Goal: Information Seeking & Learning: Learn about a topic

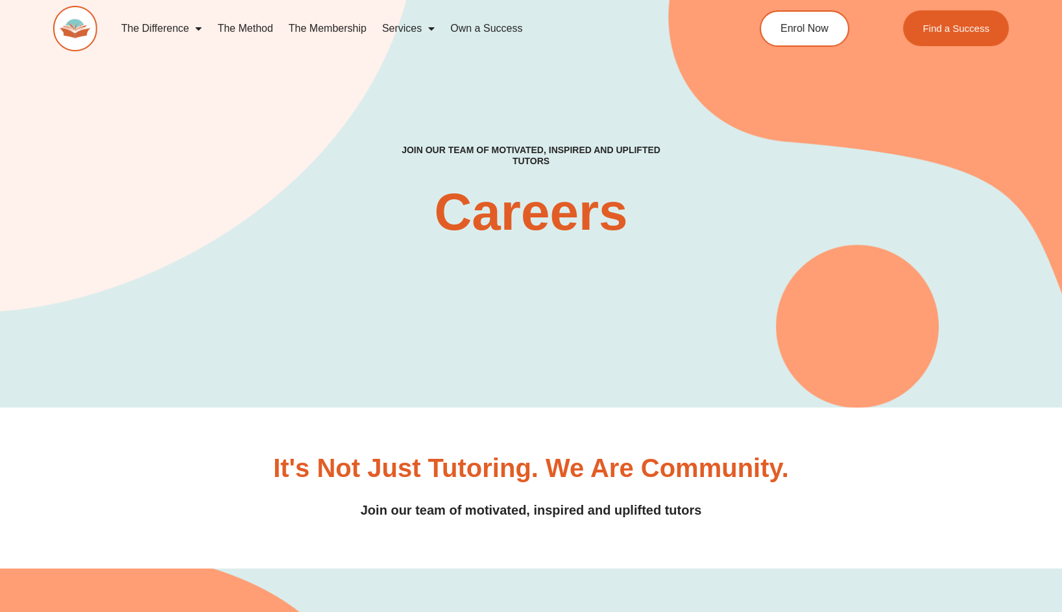
click at [310, 32] on link "The Membership" at bounding box center [327, 29] width 93 height 30
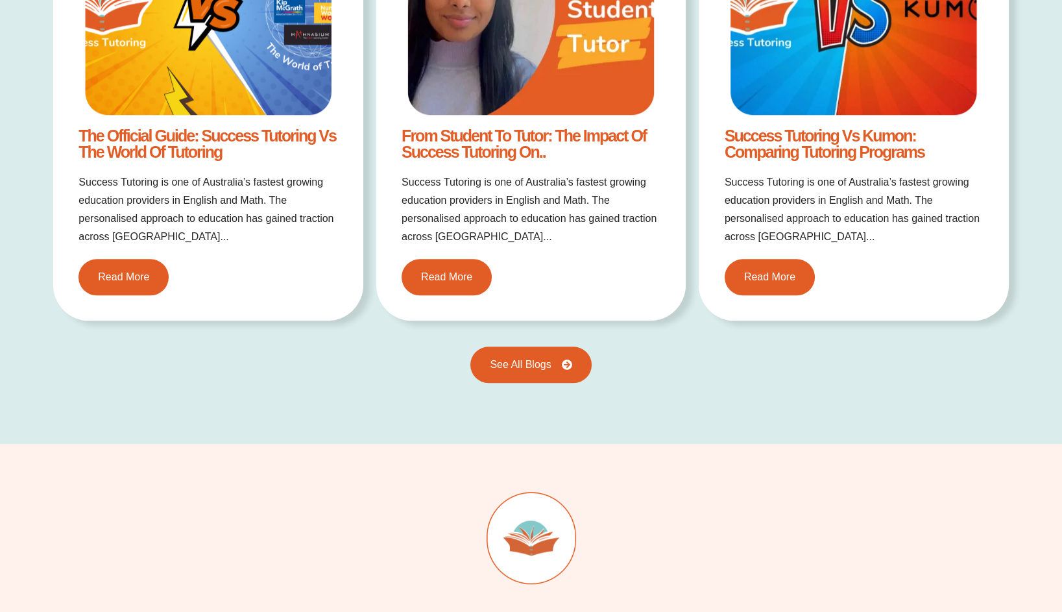
scroll to position [2595, 0]
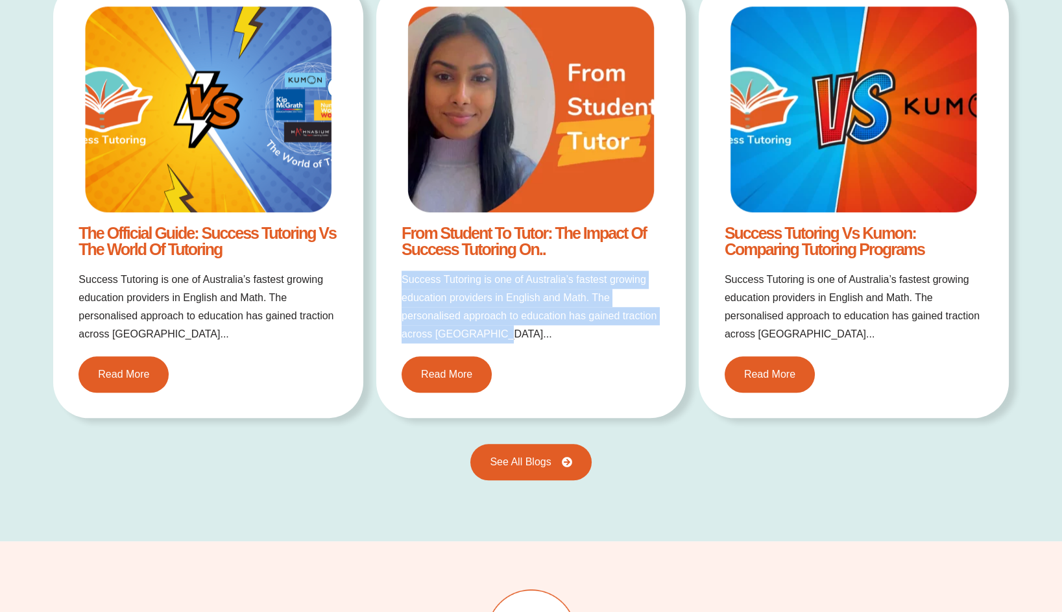
drag, startPoint x: 402, startPoint y: 275, endPoint x: 505, endPoint y: 335, distance: 119.0
click at [505, 335] on p "Success Tutoring is one of Australia’s fastest growing education providers in E…" at bounding box center [531, 307] width 259 height 73
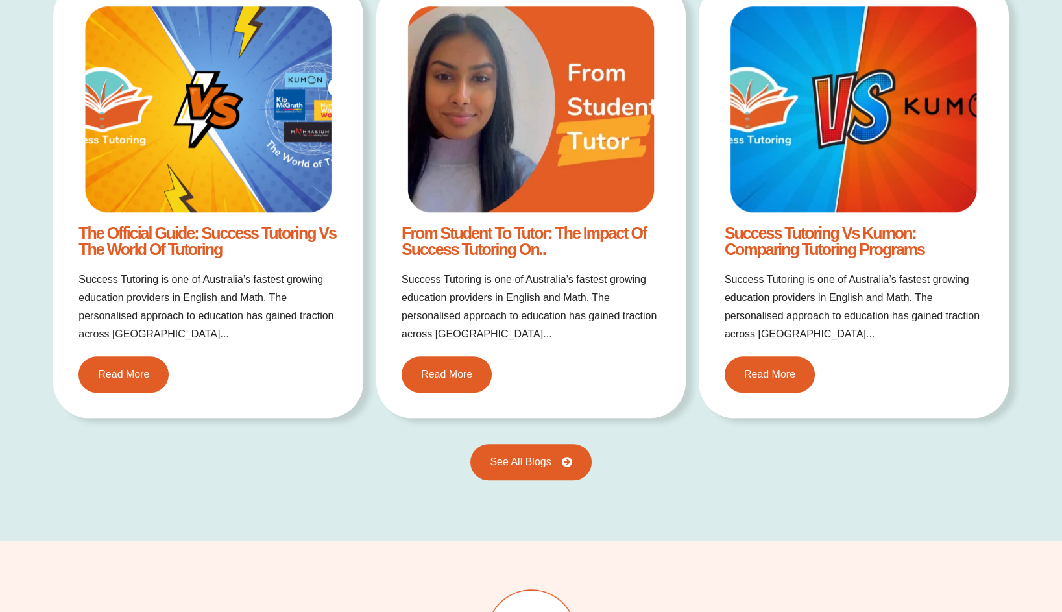
click at [383, 457] on div "See All Blogs" at bounding box center [531, 468] width 956 height 49
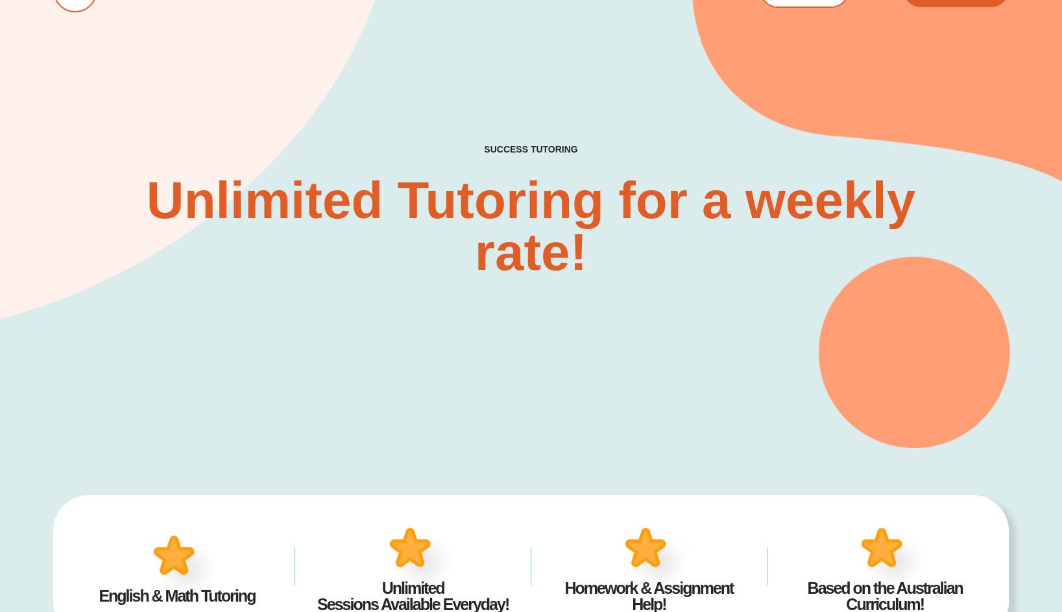
scroll to position [0, 0]
